Goal: Information Seeking & Learning: Learn about a topic

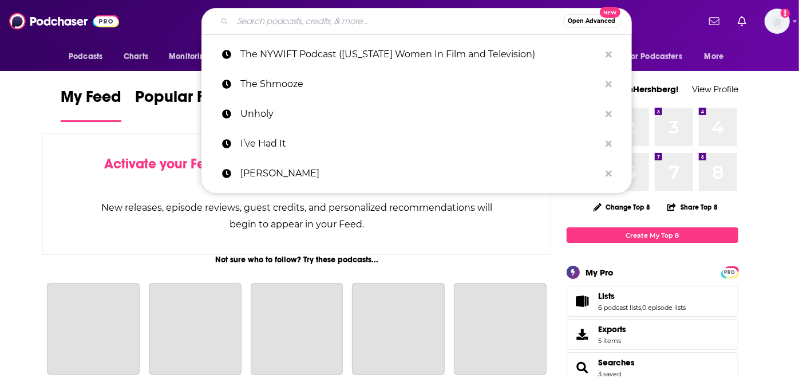
click at [360, 18] on input "Search podcasts, credits, & more..." at bounding box center [398, 21] width 330 height 18
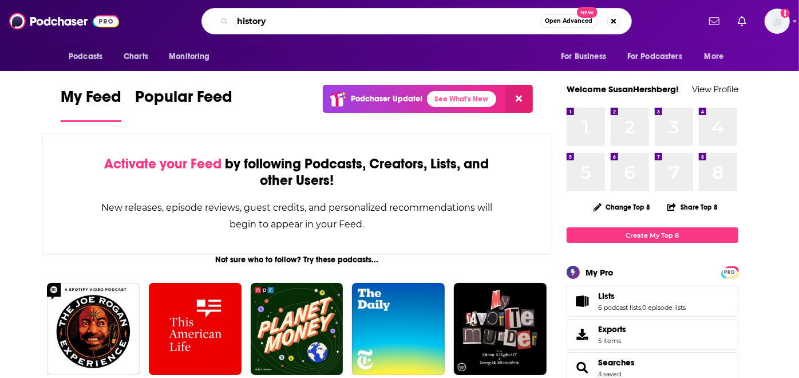
type input "history"
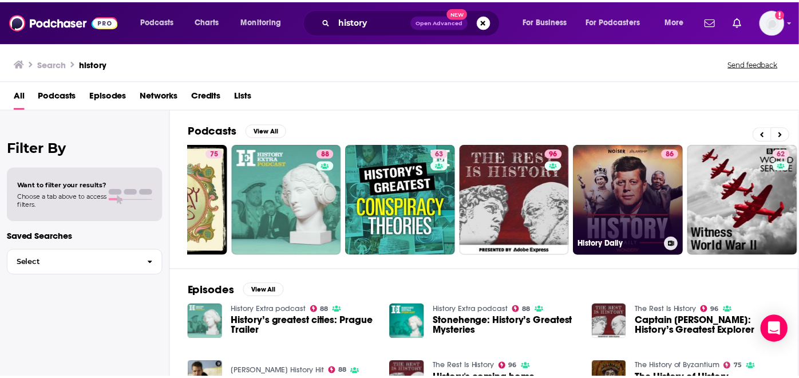
scroll to position [0, 432]
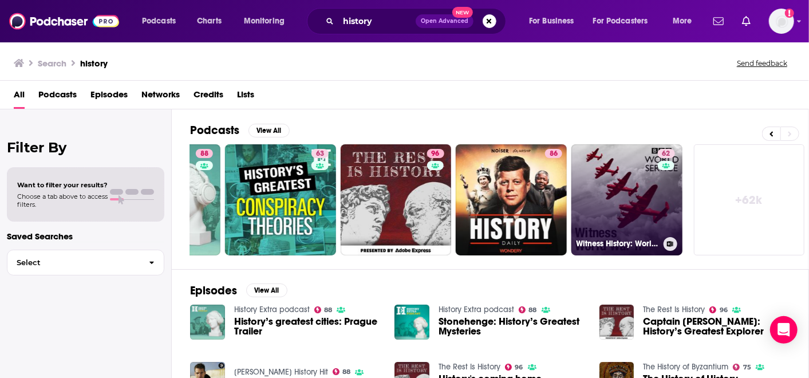
click at [596, 205] on link "62 Witness History: World War Two history" at bounding box center [626, 199] width 111 height 111
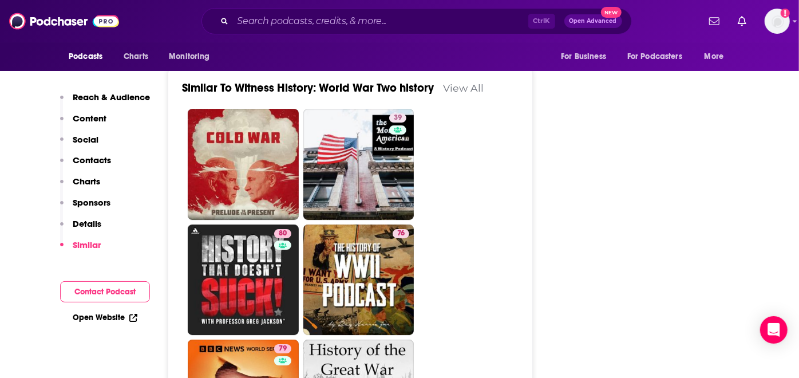
scroll to position [2282, 0]
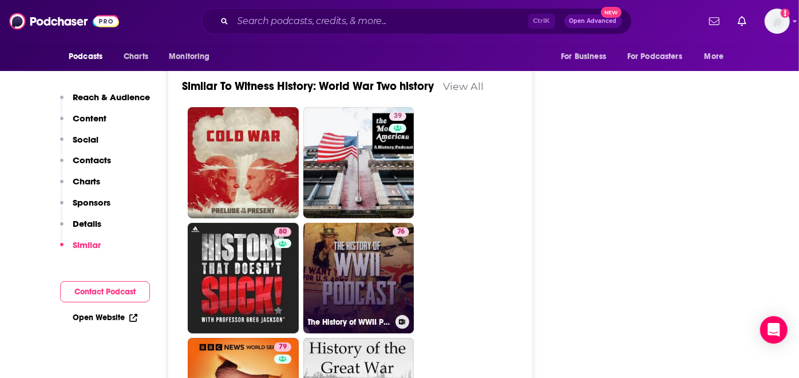
click at [362, 223] on link "76 The History of WWII Podcast" at bounding box center [358, 278] width 111 height 111
type input "[URL][DOMAIN_NAME]"
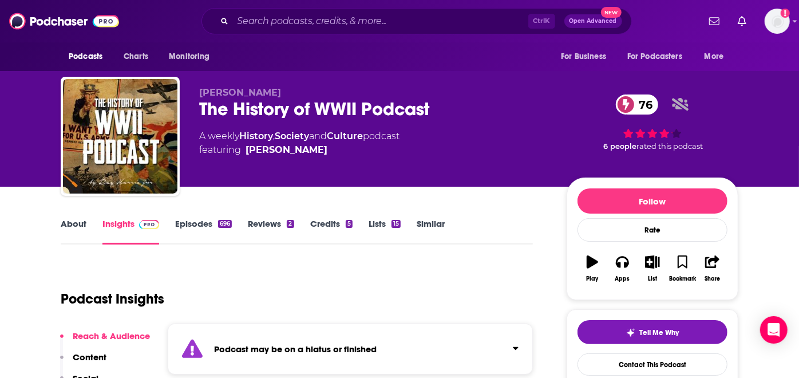
click at [356, 34] on div "Ctrl K Open Advanced New" at bounding box center [416, 21] width 430 height 26
click at [355, 26] on input "Search podcasts, credits, & more..." at bounding box center [380, 21] width 295 height 18
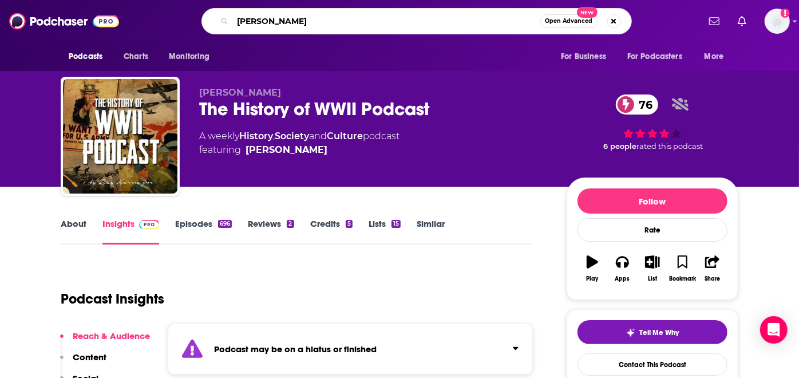
type input "soviet"
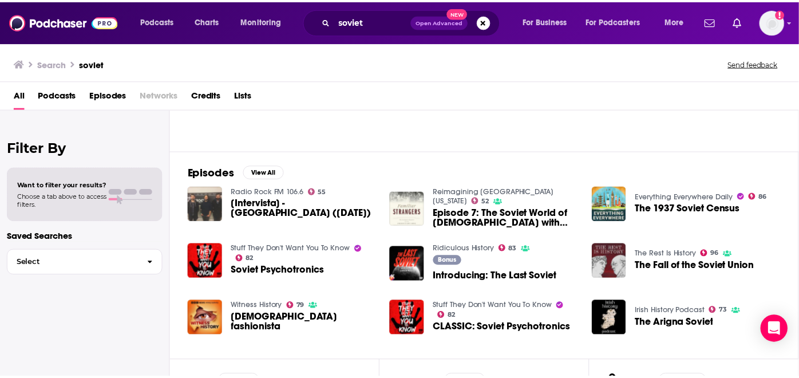
scroll to position [119, 0]
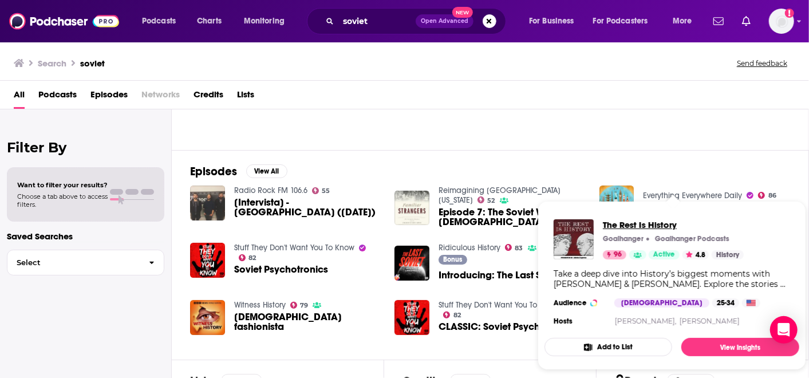
click at [641, 223] on span "The Rest Is History" at bounding box center [673, 224] width 141 height 11
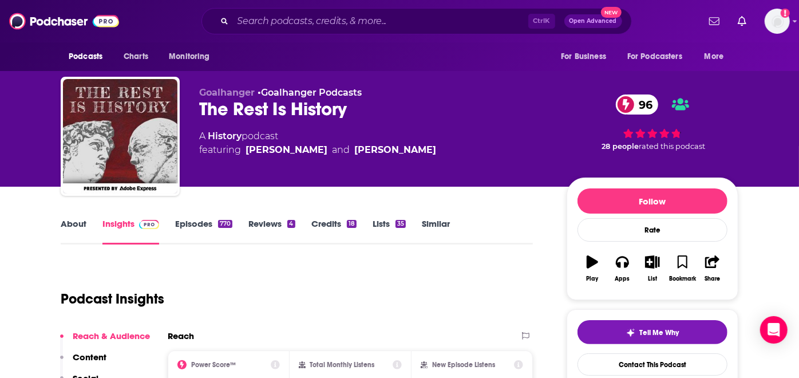
click at [78, 235] on link "About" at bounding box center [74, 231] width 26 height 26
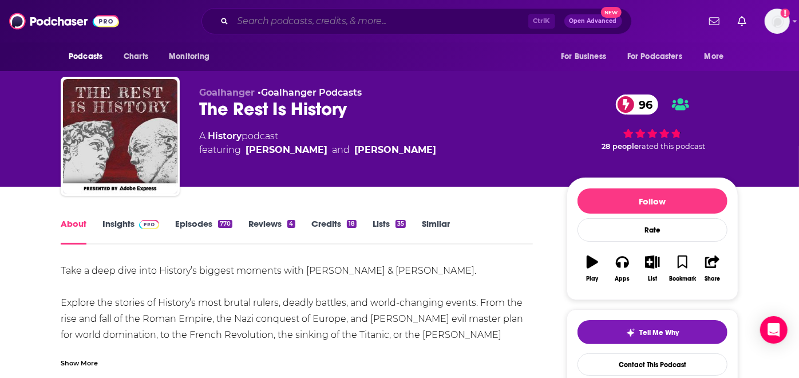
click at [367, 28] on input "Search podcasts, credits, & more..." at bounding box center [380, 21] width 295 height 18
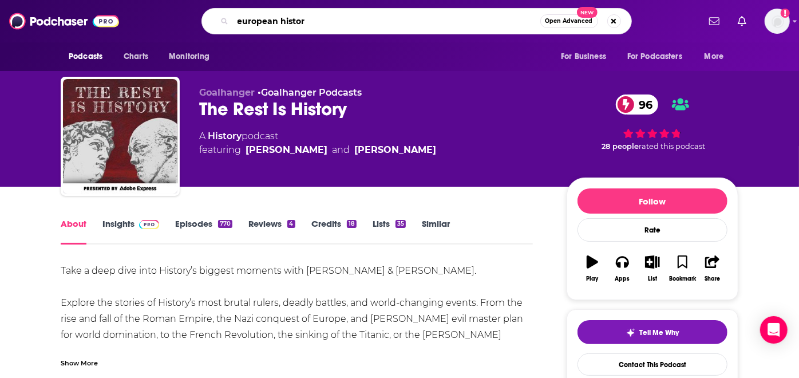
type input "european history"
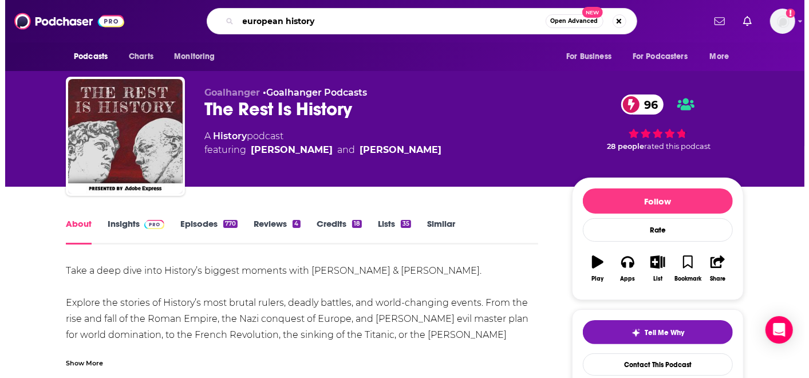
scroll to position [0, 14]
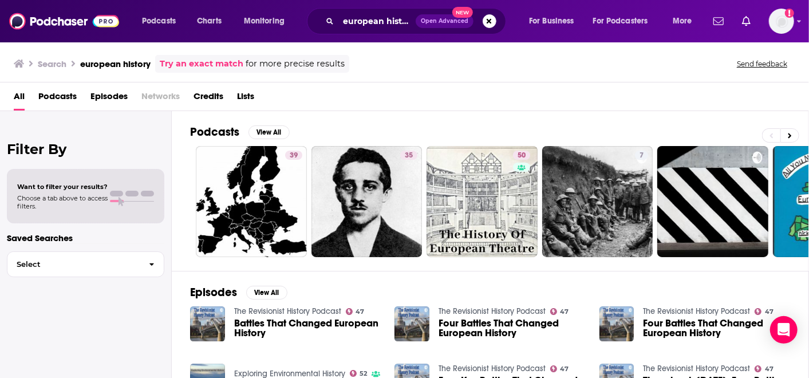
click at [54, 95] on span "Podcasts" at bounding box center [57, 98] width 38 height 23
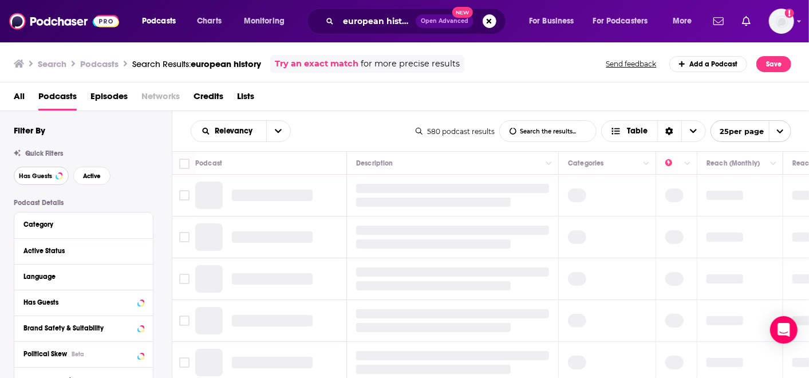
click at [46, 180] on button "Has Guests" at bounding box center [41, 176] width 55 height 18
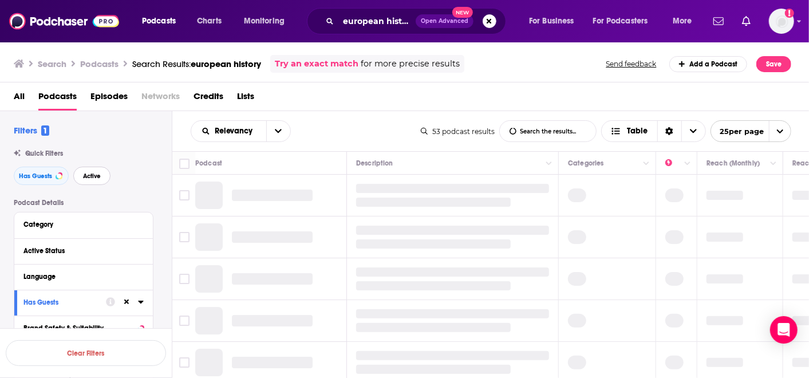
click at [94, 179] on button "Active" at bounding box center [91, 176] width 37 height 18
